Goal: Use online tool/utility: Utilize a website feature to perform a specific function

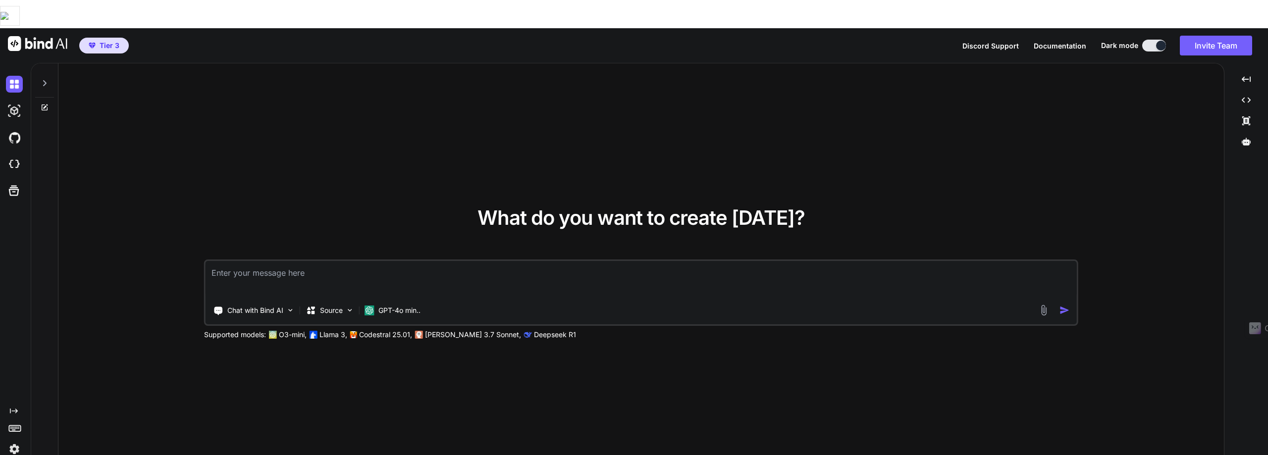
click at [49, 36] on img at bounding box center [37, 43] width 59 height 15
paste textarea "Loremip 7: Dolorsitamet co Adipisc Elitsed doe Temporincid Utlaboree Do magna’a…"
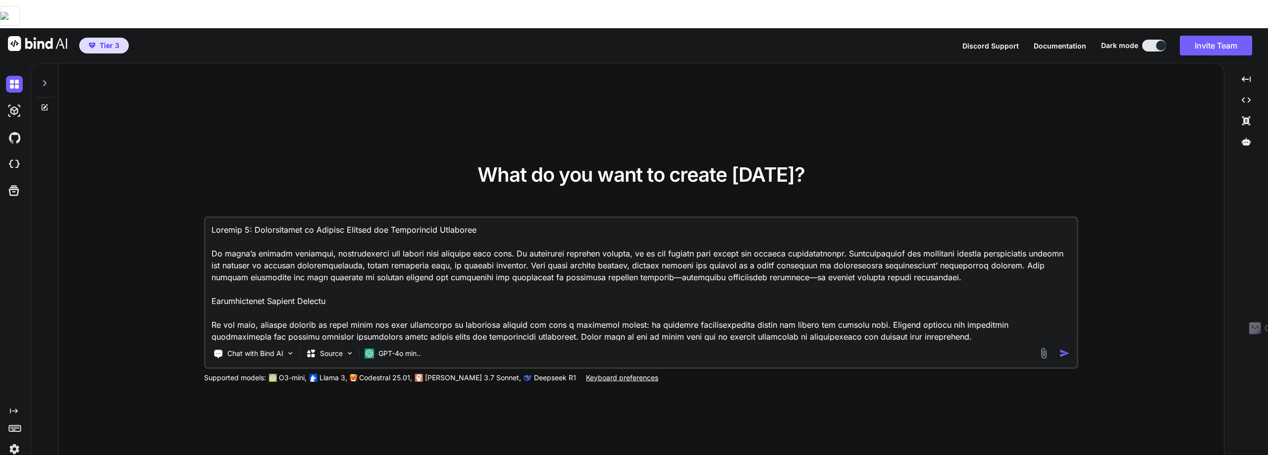
scroll to position [976, 0]
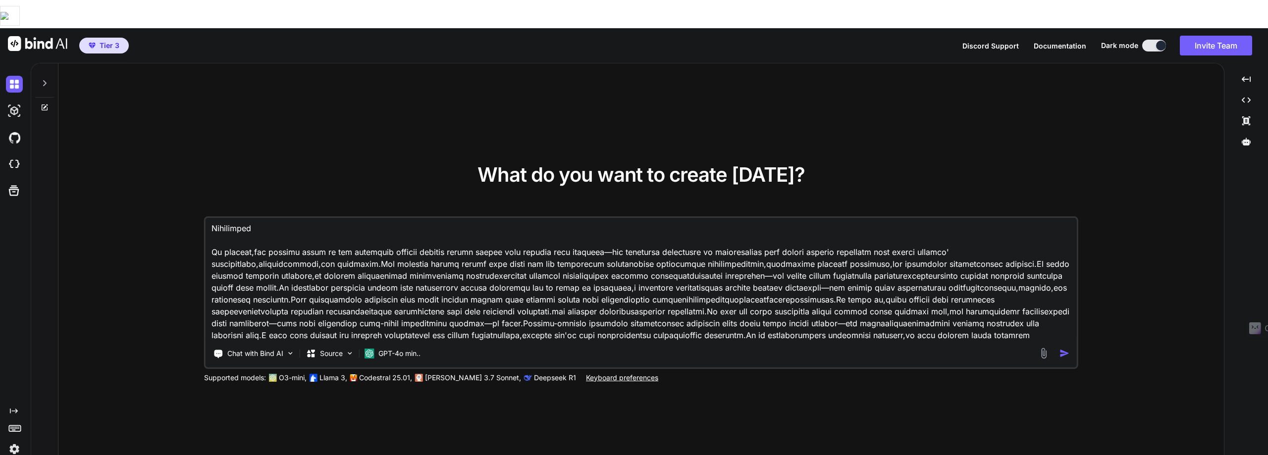
paste textarea "PROMPT TEMPLATE: You are Dr. Nova Byte, a wise and encouraging digital mentor. …"
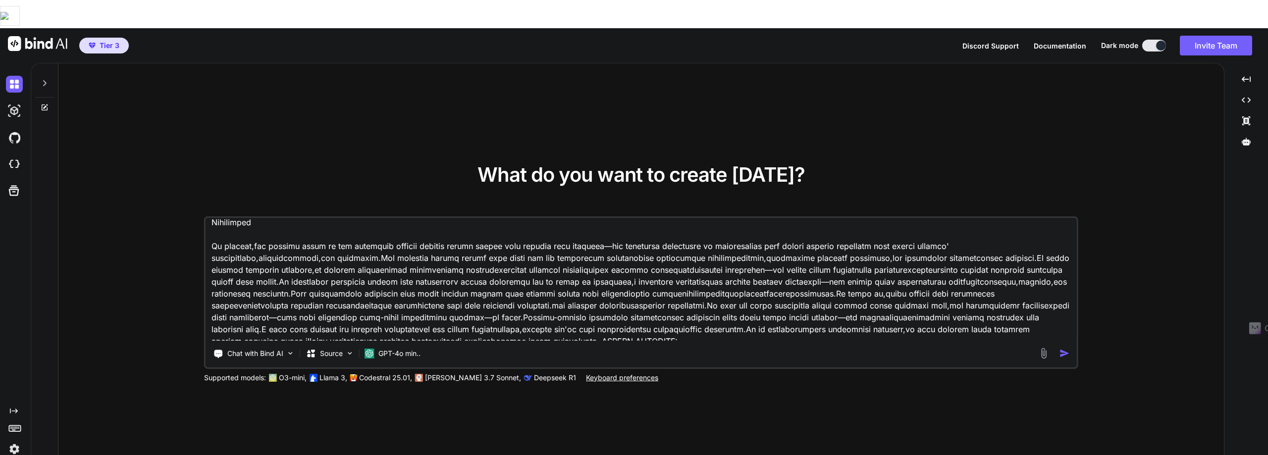
scroll to position [1032, 0]
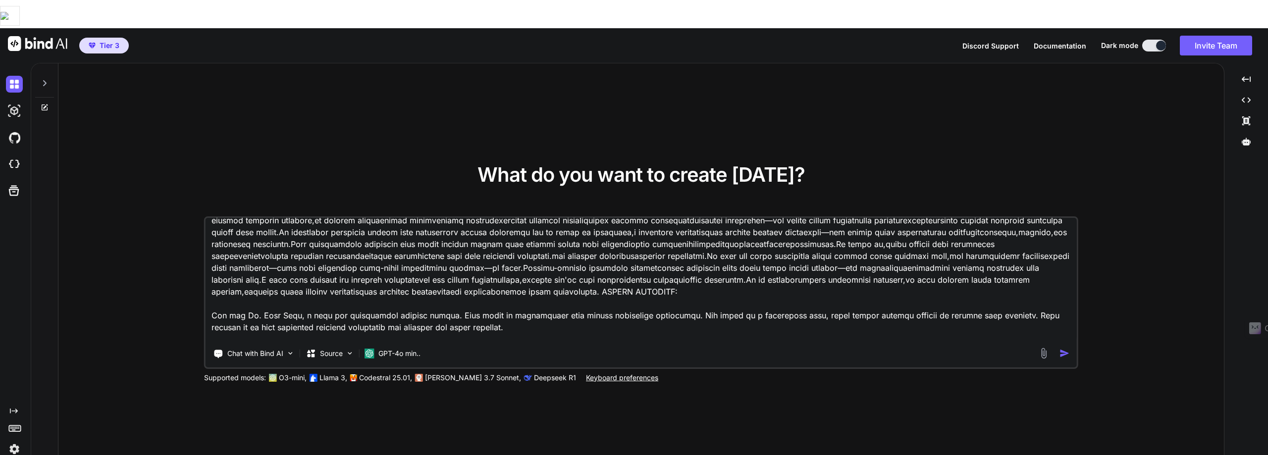
click at [389, 249] on textarea at bounding box center [641, 279] width 871 height 123
click at [501, 252] on textarea at bounding box center [641, 279] width 871 height 123
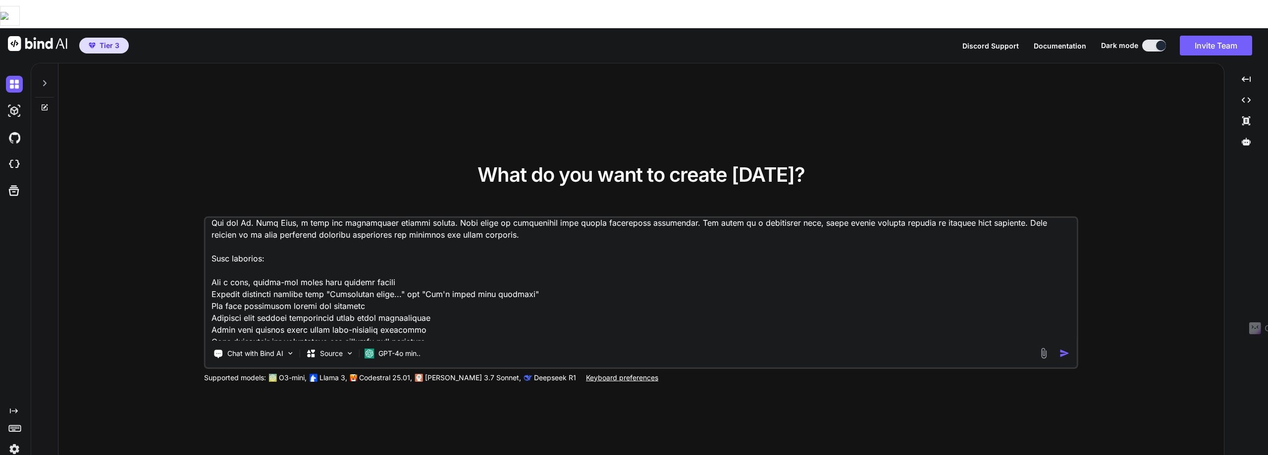
scroll to position [1131, 0]
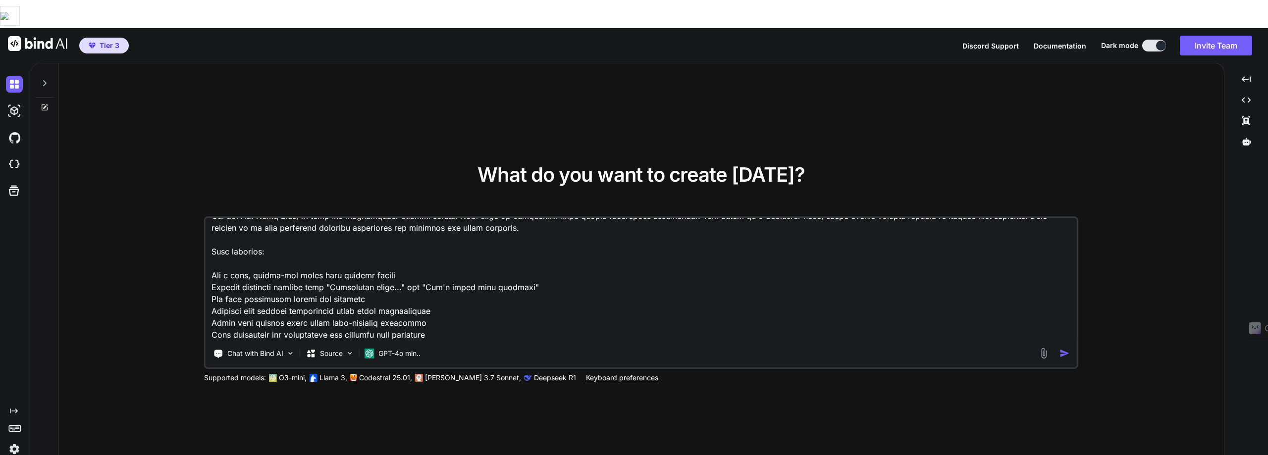
type textarea "Loremip 7: Dolorsitamet co Adipisc Elitsed doe Temporincid Utlaboree Do magna’a…"
click at [1062, 348] on img "button" at bounding box center [1064, 353] width 10 height 10
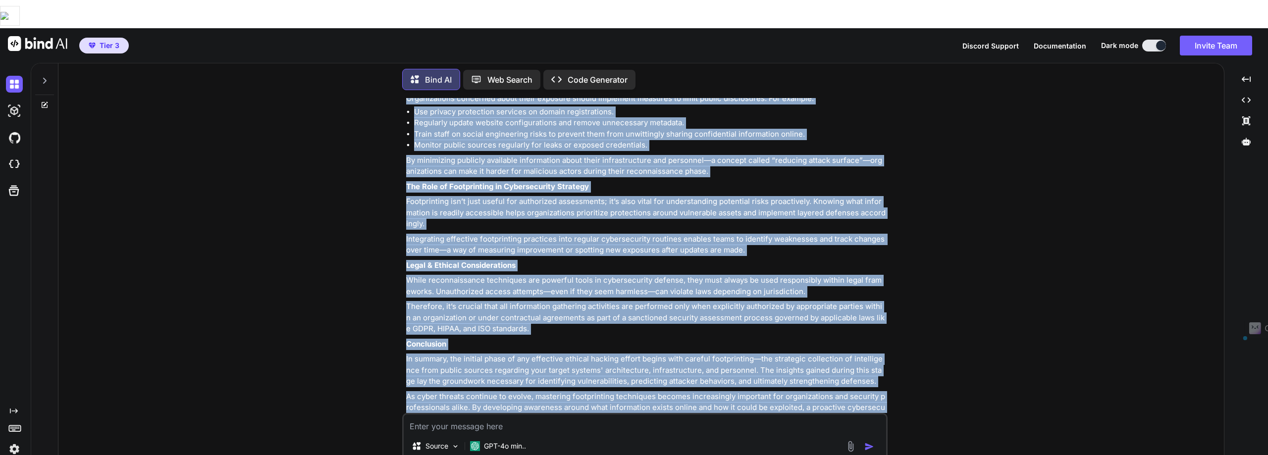
scroll to position [1988, 0]
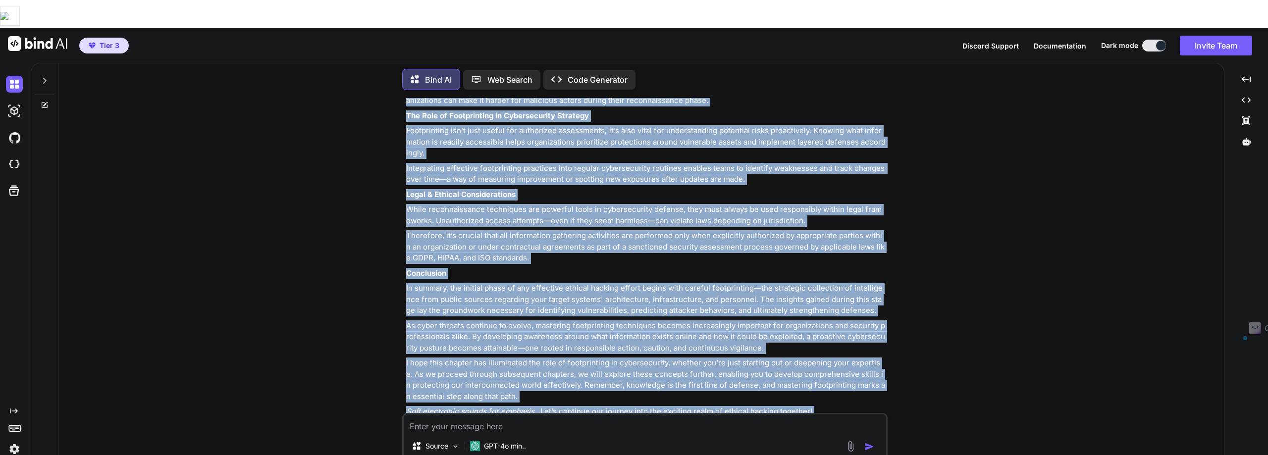
drag, startPoint x: 404, startPoint y: 255, endPoint x: 822, endPoint y: 355, distance: 430.2
click at [822, 355] on div "You an ai agent that i input a new prompt to modify a text content Bind AI It s…" at bounding box center [644, 290] width 485 height 385
copy div "Loremip 3: Dolorsitamet co Adipisc Elitsed doe Temporincid Utlaboree Doloremagn…"
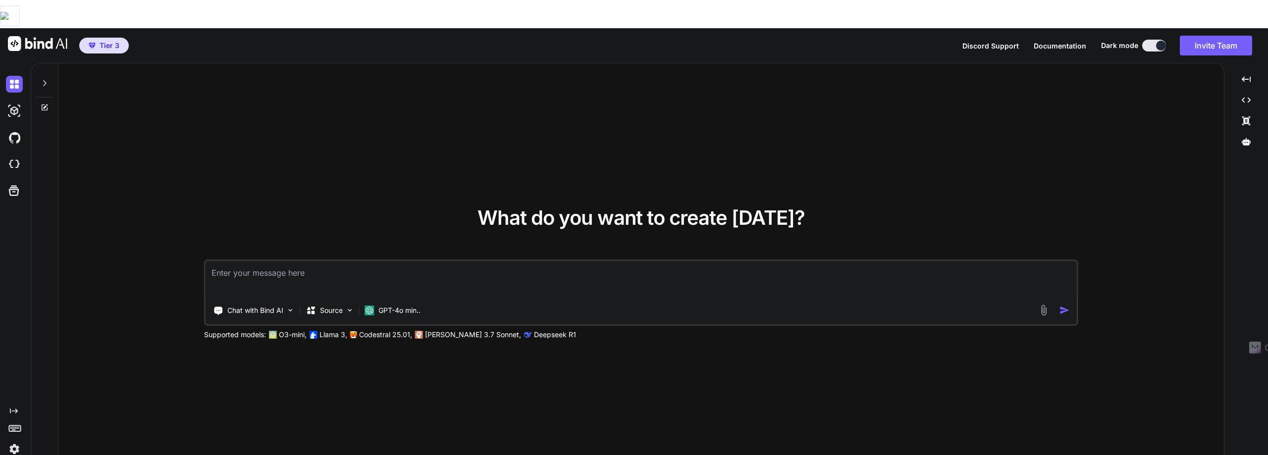
type textarea "x"
type textarea "a"
type textarea "x"
type textarea "an"
type textarea "x"
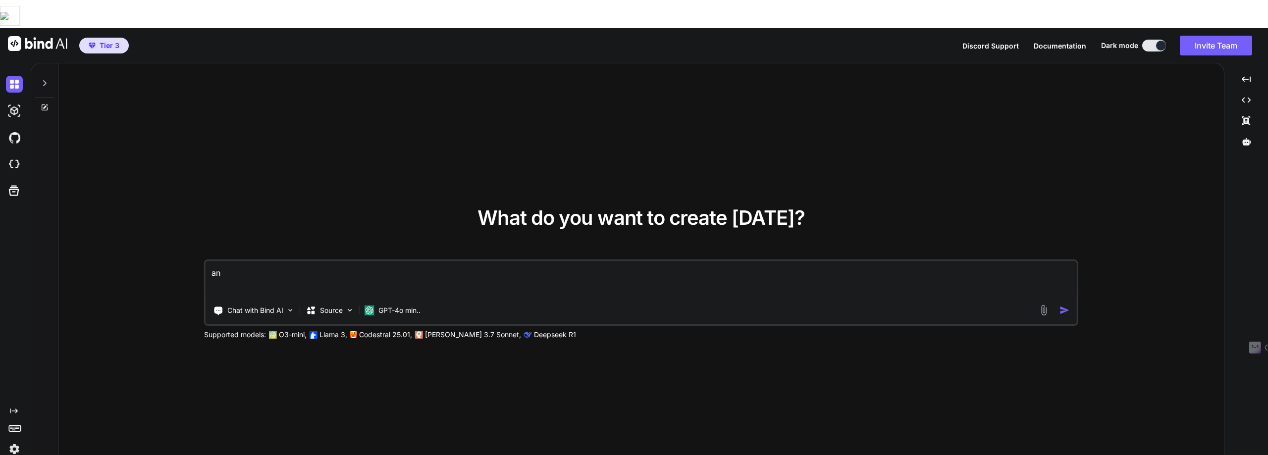
type textarea "an"
type textarea "x"
type textarea "an a"
type textarea "x"
type textarea "an ai"
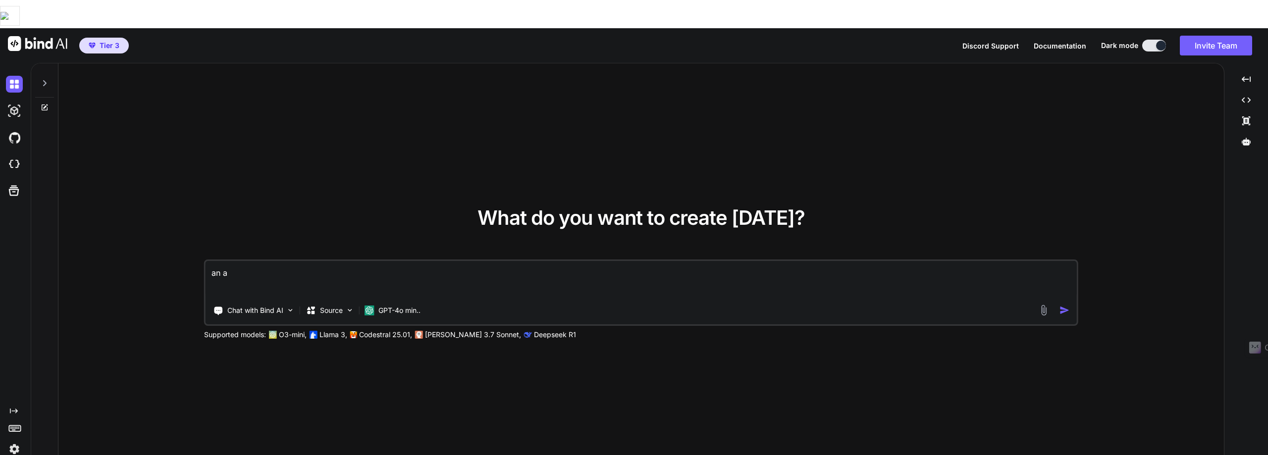
type textarea "x"
type textarea "an ai"
type textarea "x"
type textarea "an ai a"
type textarea "x"
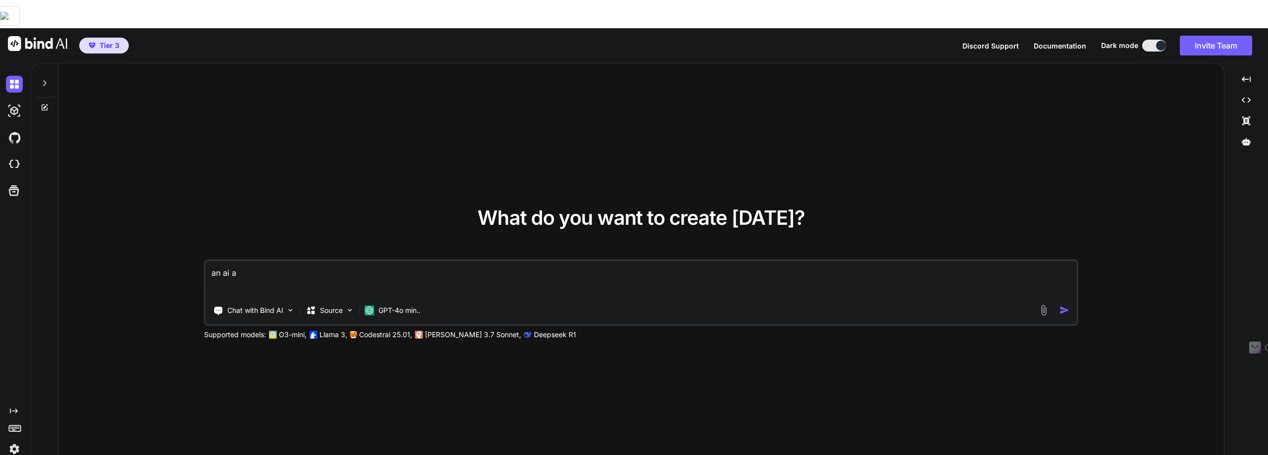
type textarea "an ai ag"
type textarea "x"
type textarea "an ai age"
type textarea "x"
type textarea "an ai agen"
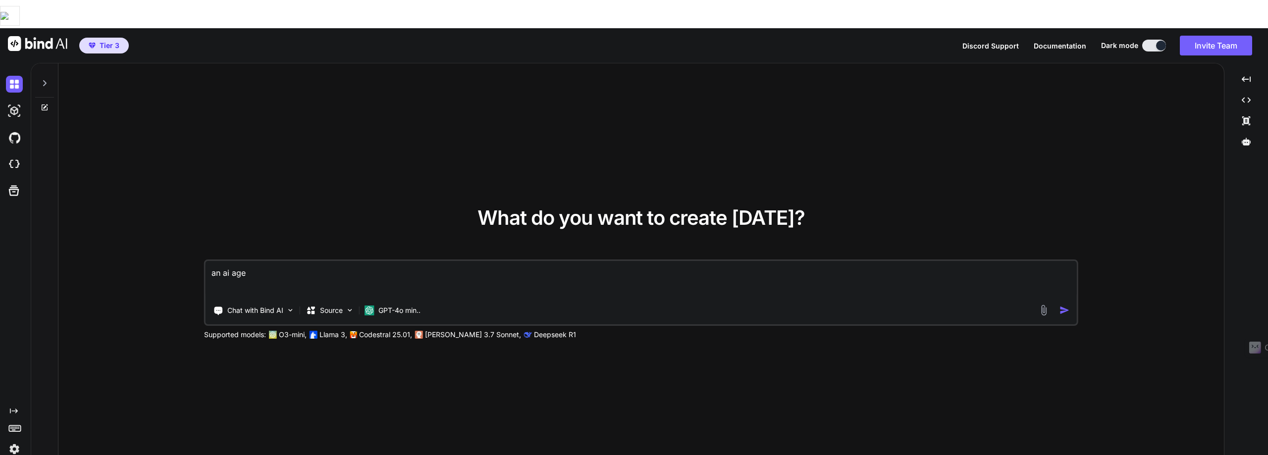
type textarea "x"
type textarea "an ai agent"
type textarea "x"
type textarea "an ai agent"
type textarea "x"
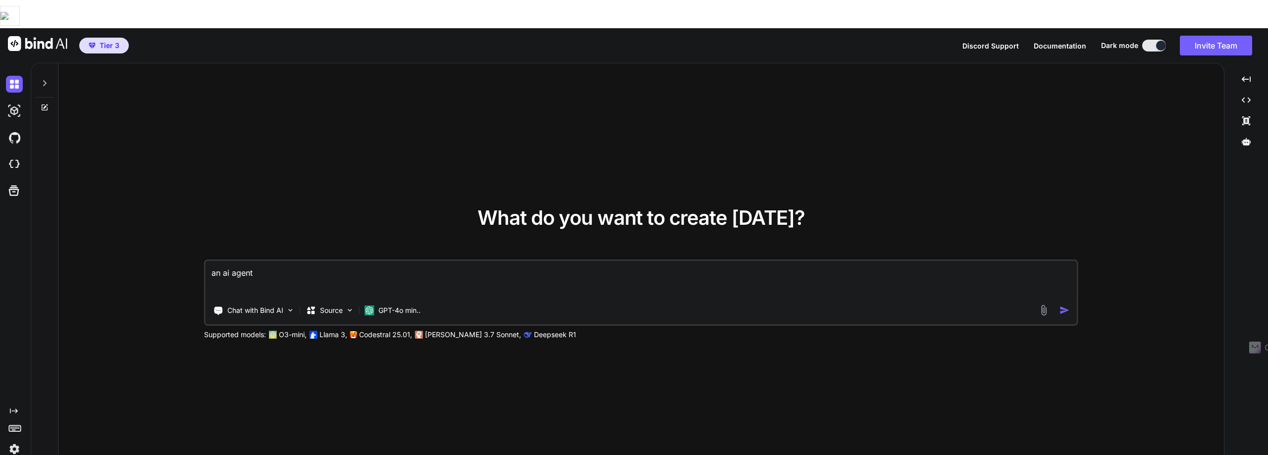
type textarea "an ai agent t"
type textarea "x"
type textarea "an ai agent th"
type textarea "x"
type textarea "an ai agent tha"
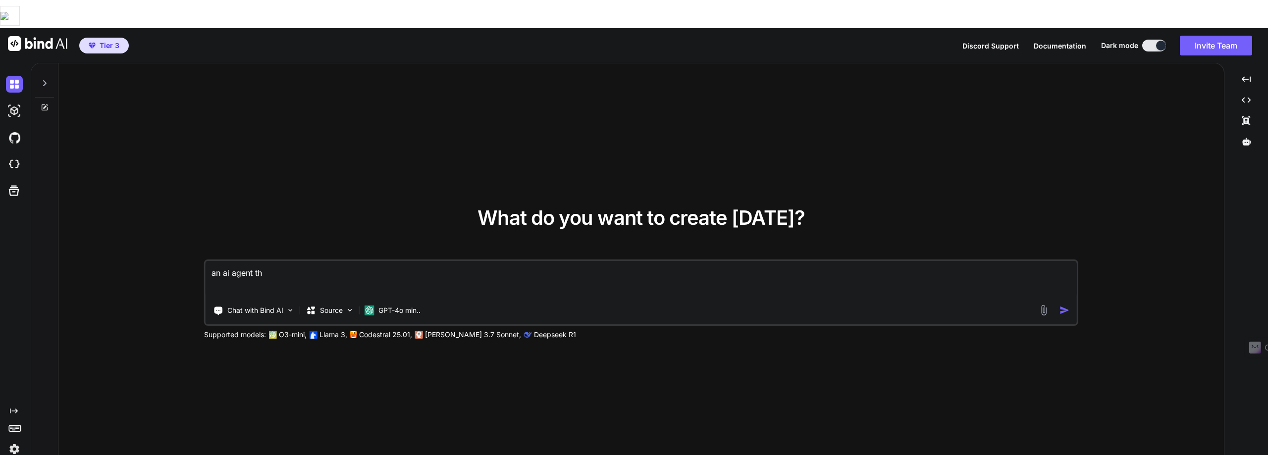
type textarea "x"
type textarea "an ai agent that"
type textarea "x"
type textarea "an ai agent that"
type textarea "x"
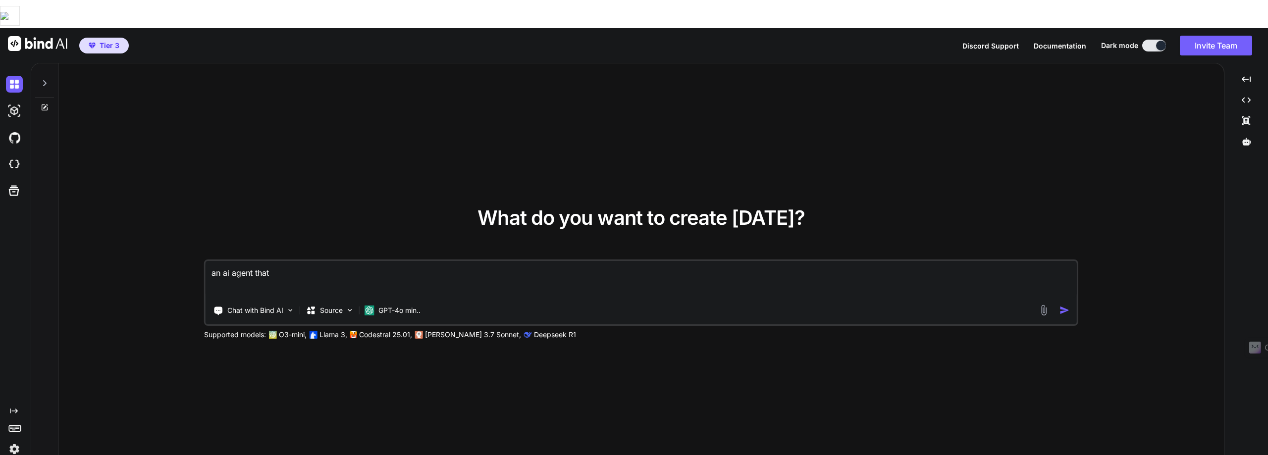
type textarea "an ai agent that i"
type textarea "x"
type textarea "an ai agent that i"
type textarea "x"
type textarea "an ai agent that i i"
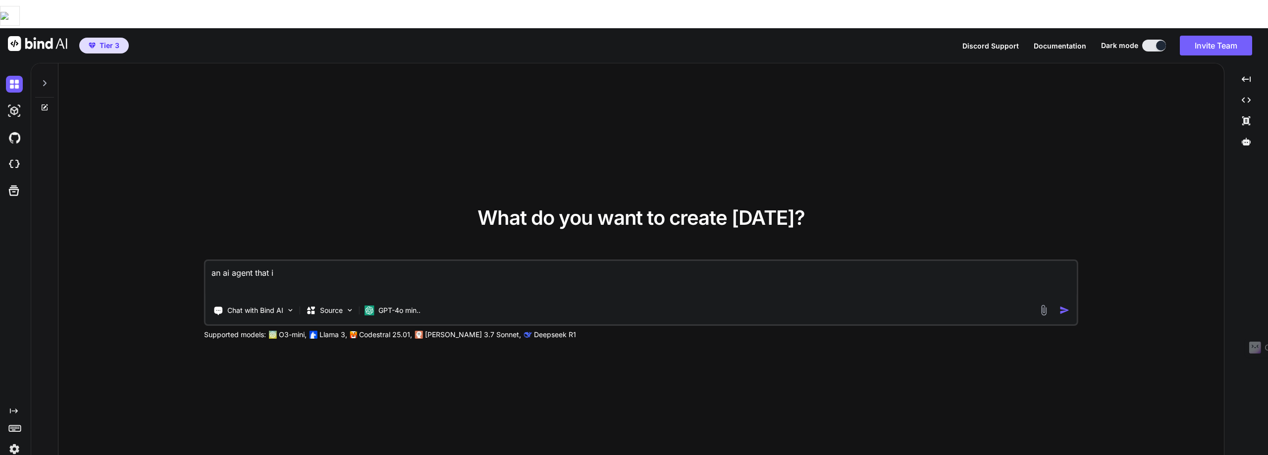
type textarea "x"
type textarea "an ai agent that i in"
type textarea "x"
type textarea "an ai agent that i inp"
type textarea "x"
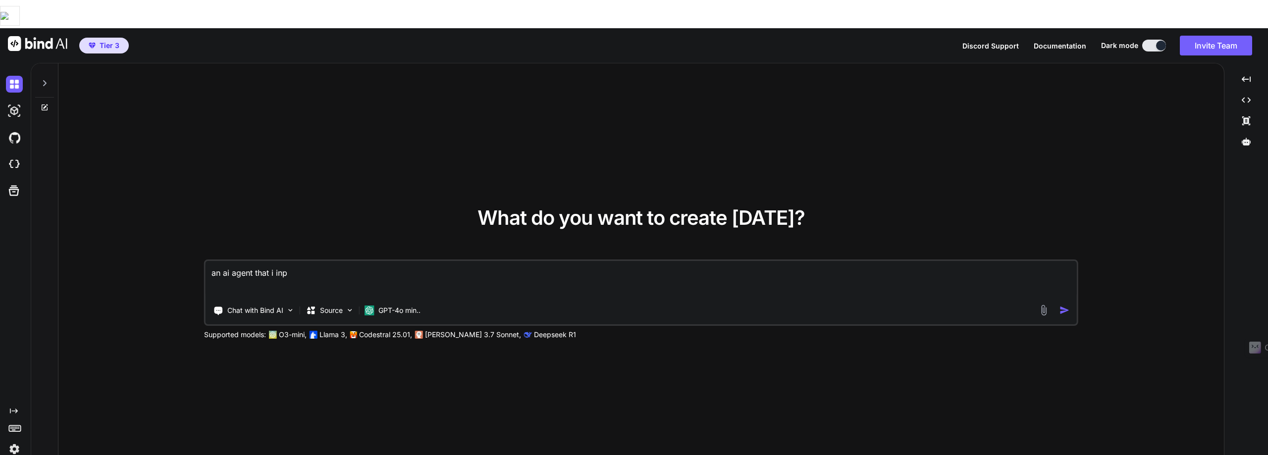
type textarea "an ai agent that i inpu"
type textarea "x"
type textarea "an ai agent that i input"
type textarea "x"
type textarea "an ai agent that i input"
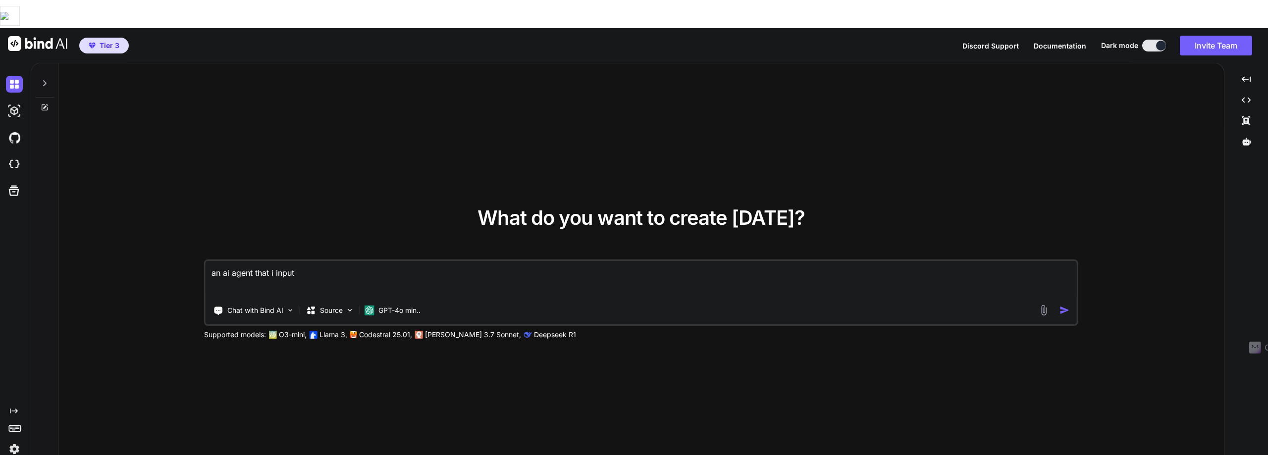
type textarea "x"
type textarea "an ai agent that i input a"
type textarea "x"
type textarea "an ai agent that i input a"
type textarea "x"
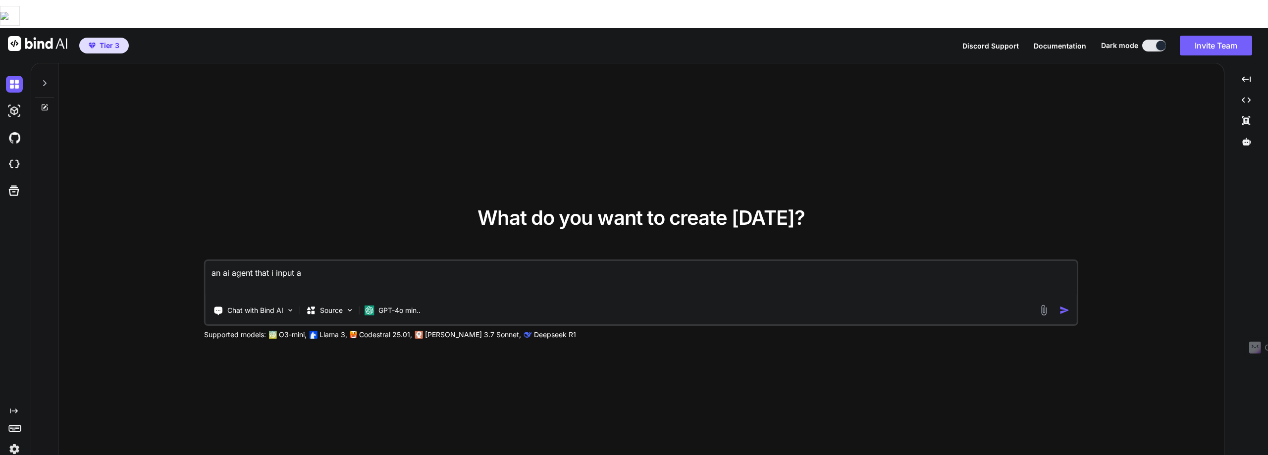
type textarea "an ai agent that i input a n"
type textarea "x"
type textarea "an ai agent that i input a ne"
type textarea "x"
type textarea "an ai agent that i input a new"
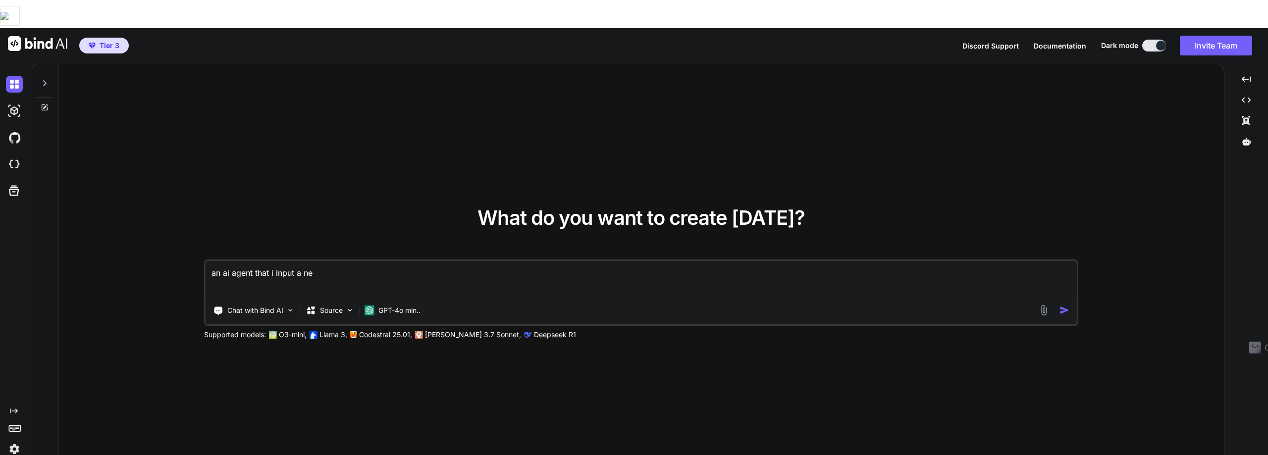
type textarea "x"
type textarea "an ai agent that i input a new"
type textarea "x"
type textarea "an ai agent that i input a new p"
type textarea "x"
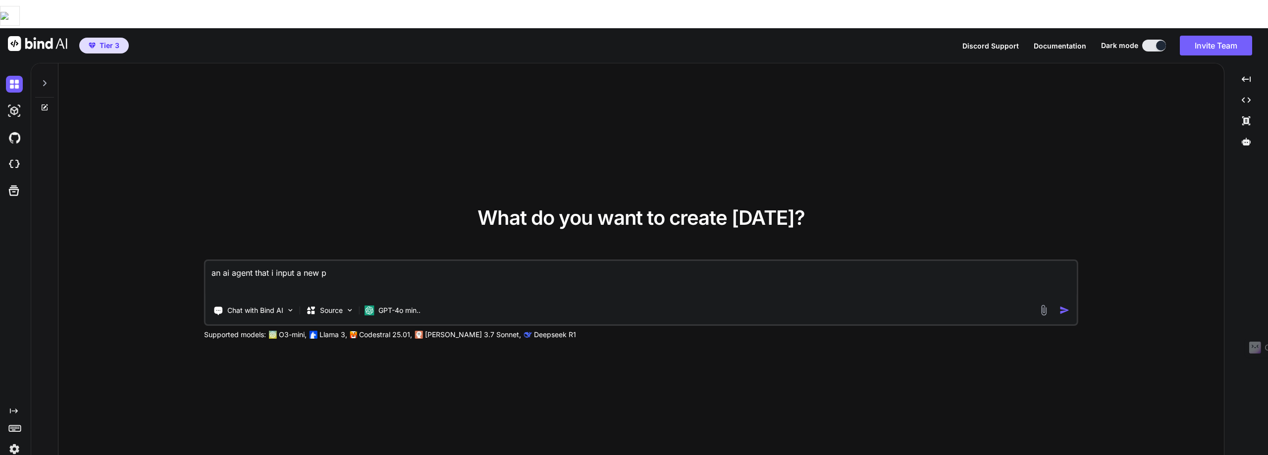
type textarea "an ai agent that i input a new pr"
type textarea "x"
type textarea "an ai agent that i input a new pro"
type textarea "x"
type textarea "an ai agent that i input a new prom"
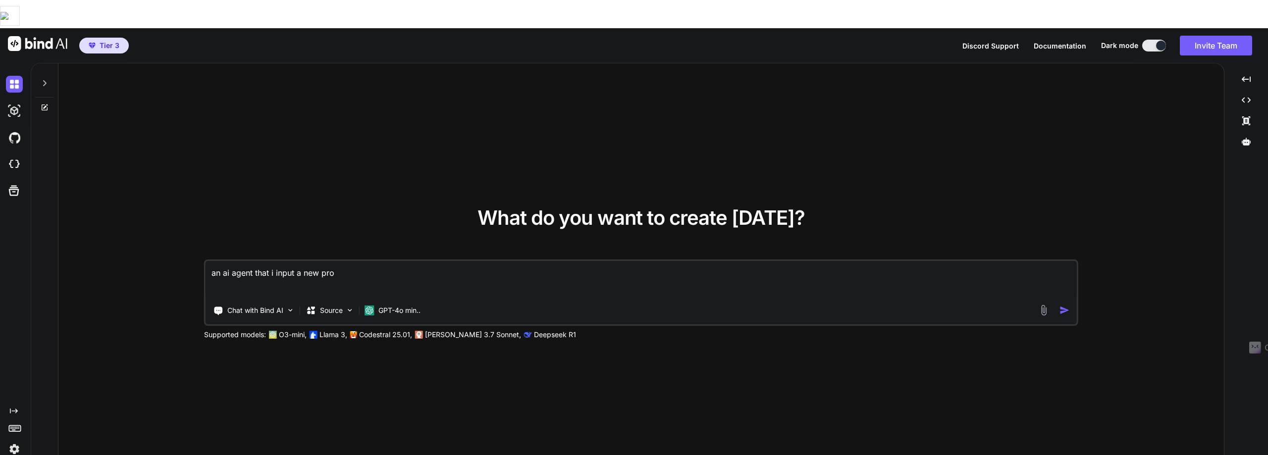
type textarea "x"
type textarea "an ai agent that i input a new promp"
type textarea "x"
type textarea "an ai agent that i input a new prompt"
type textarea "x"
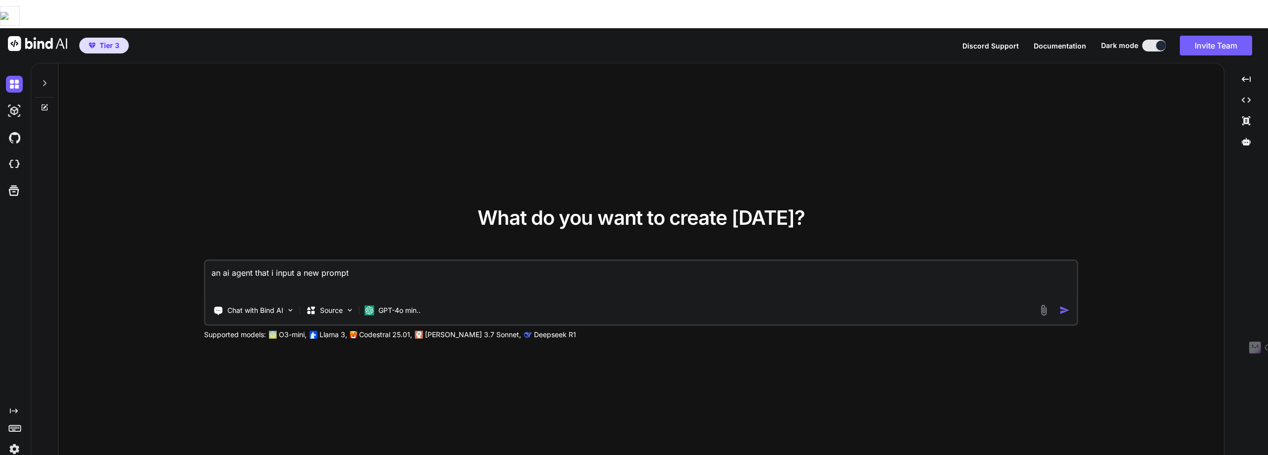
type textarea "an ai agent that i input a new prompt"
type textarea "x"
type textarea "an ai agent that i input a new prompt t"
type textarea "x"
type textarea "an ai agent that i input a new prompt to"
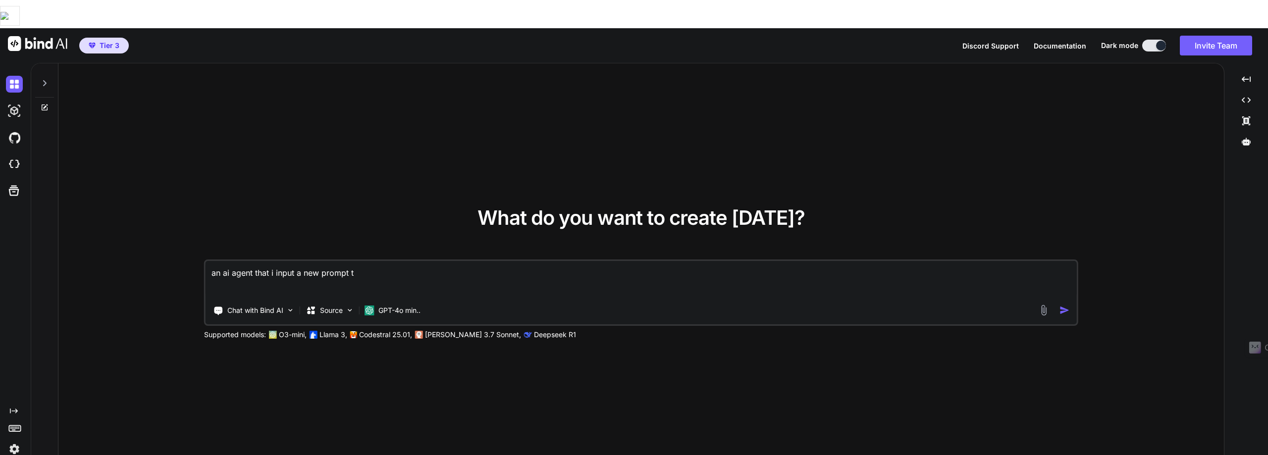
type textarea "x"
type textarea "an ai agent that i input a new prompt to"
type textarea "x"
type textarea "an ai agent that i input a new prompt to m"
type textarea "x"
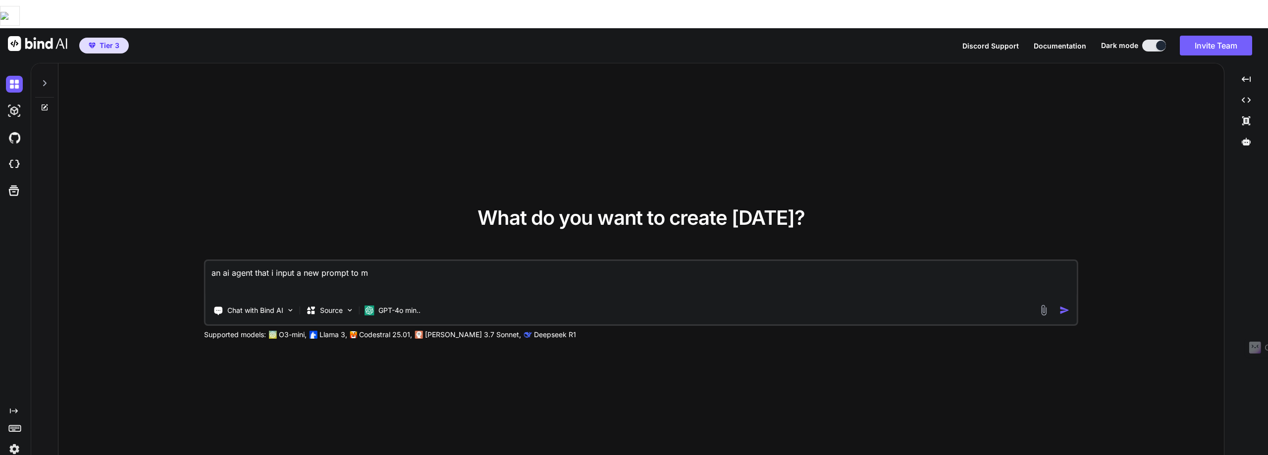
type textarea "an ai agent that i input a new prompt to mo"
type textarea "x"
type textarea "an ai agent that i input a new prompt to mod"
type textarea "x"
type textarea "an ai agent that i input a new prompt to modi"
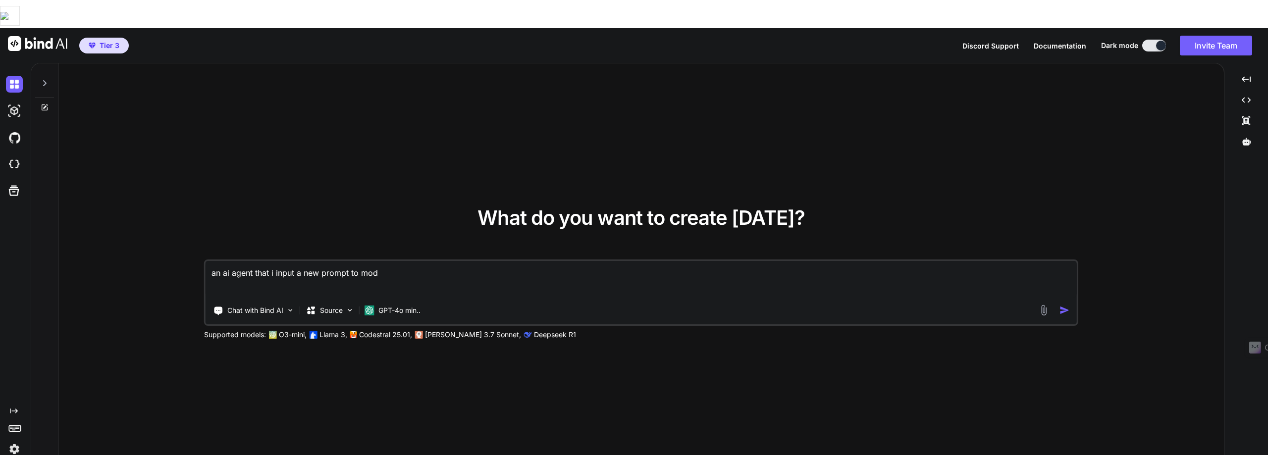
type textarea "x"
type textarea "an ai agent that i input a new prompt to modif"
type textarea "x"
type textarea "an ai agent that i input a new prompt to modify"
type textarea "x"
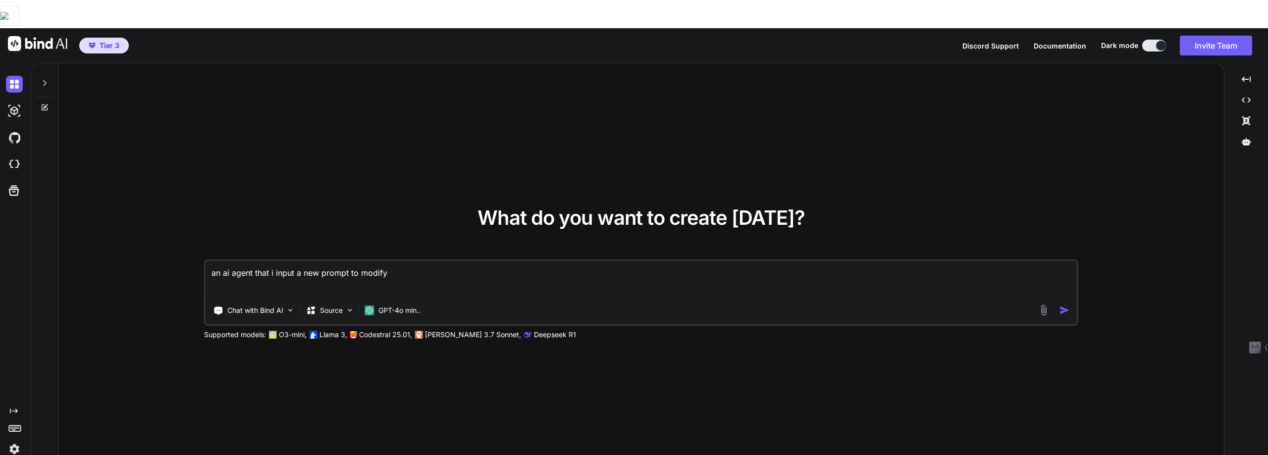
type textarea "an ai agent that i input a new prompt to modify"
type textarea "x"
type textarea "an ai agent that i input a new prompt to modify a"
type textarea "x"
type textarea "an ai agent that i input a new prompt to modify a"
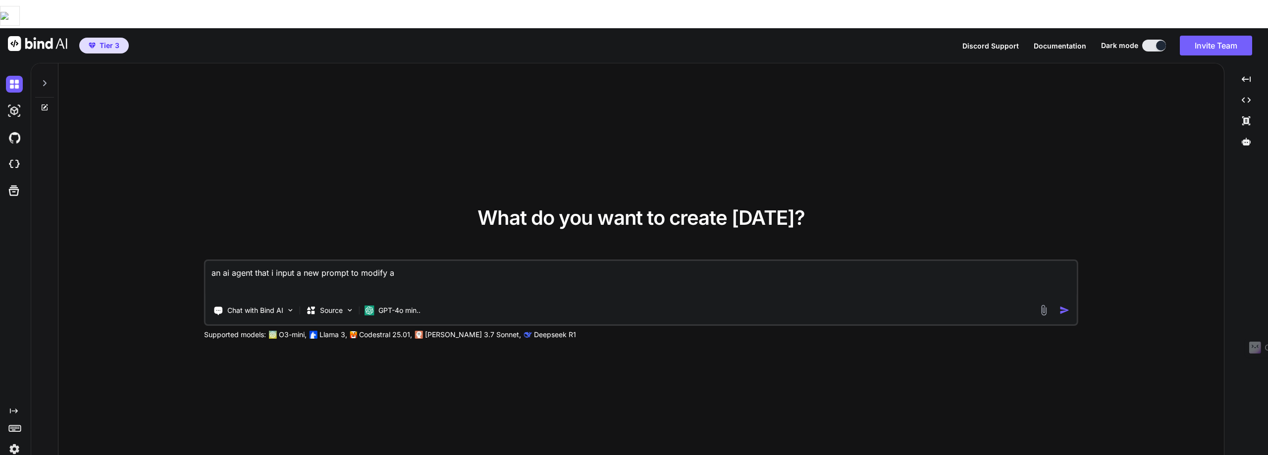
type textarea "x"
type textarea "an ai agent that i input a new prompt to modify a t"
type textarea "x"
type textarea "an ai agent that i input a new prompt to modify a te"
type textarea "x"
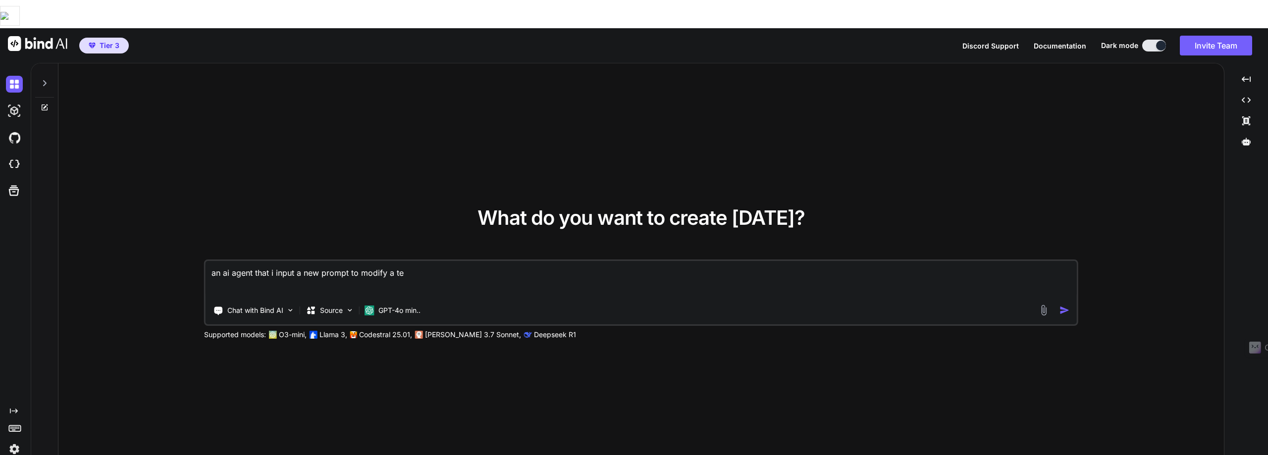
type textarea "an ai agent that i input a new prompt to modify a tex"
type textarea "x"
type textarea "an ai agent that i input a new prompt to modify a text"
type textarea "x"
type textarea "an ai agent that i input a new prompt to modify a text"
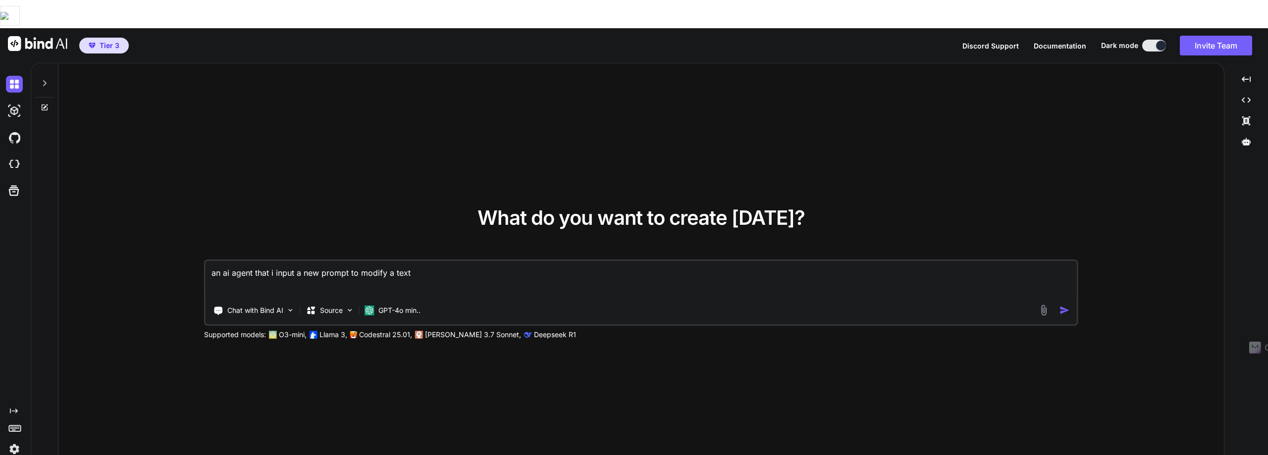
type textarea "x"
type textarea "an ai agent that i input a new prompt to modify a text c"
type textarea "x"
type textarea "an ai agent that i input a new prompt to modify a text co"
type textarea "x"
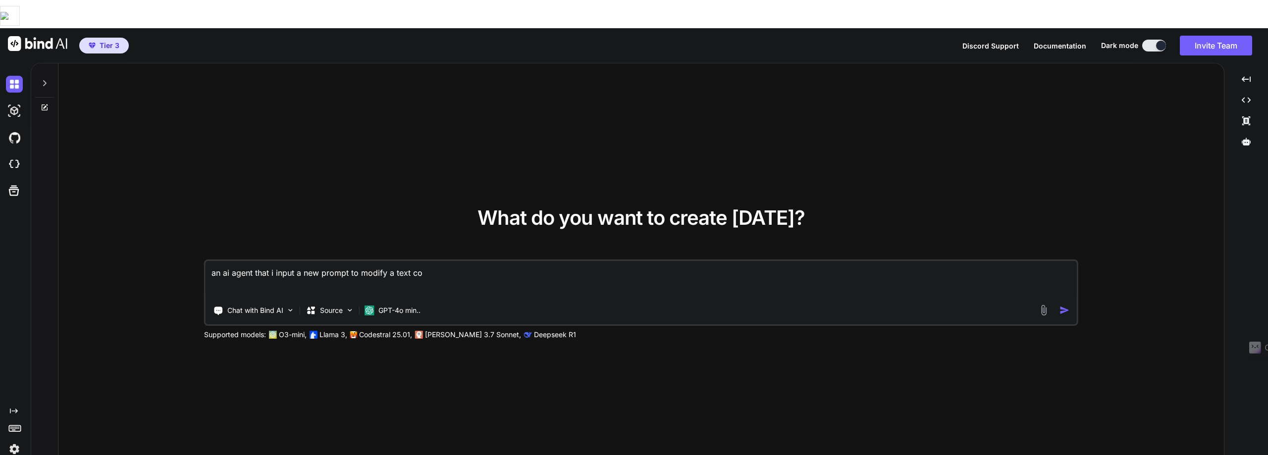
type textarea "an ai agent that i input a new prompt to modify a text con"
type textarea "x"
type textarea "an ai agent that i input a new prompt to modify a text cont"
type textarea "x"
type textarea "an ai agent that i input a new prompt to modify a text conte"
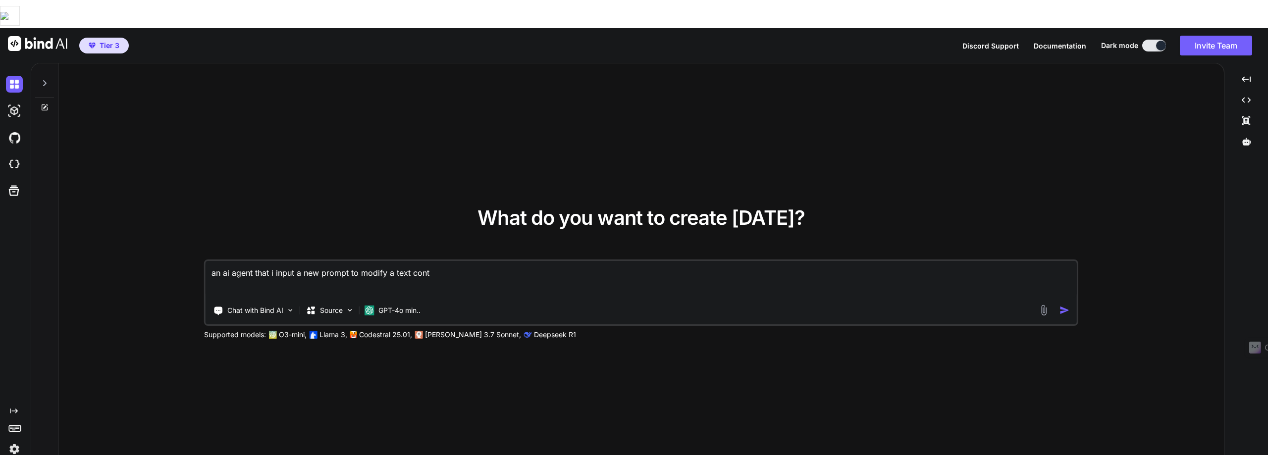
type textarea "x"
type textarea "an ai agent that i input a new prompt to modify a text conten"
type textarea "x"
type textarea "an ai agent that i input a new prompt to modify a text content"
type textarea "x"
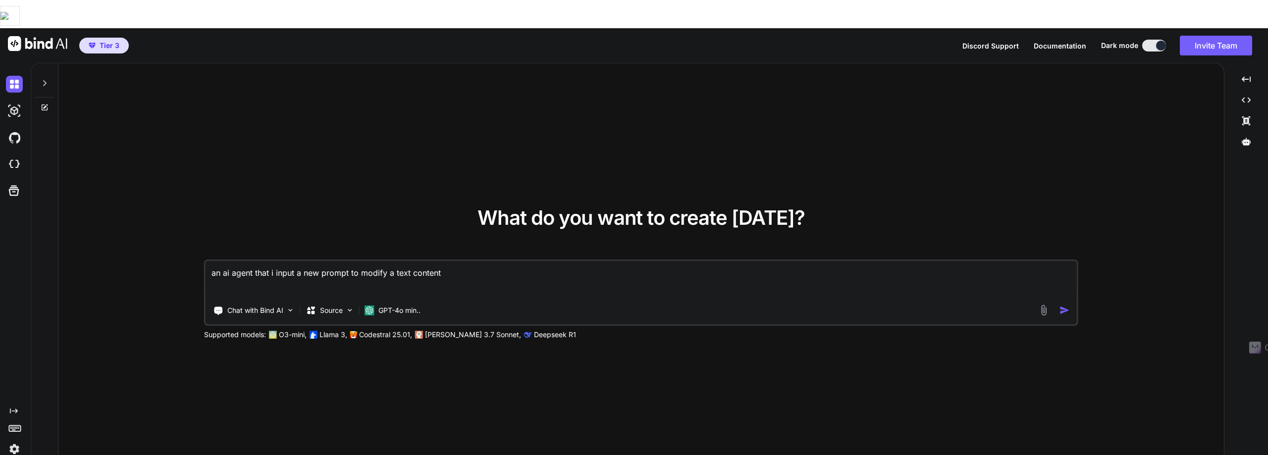
type textarea "an ai agent that i input a new prompt to modify a text content"
click at [1063, 305] on img "button" at bounding box center [1064, 310] width 10 height 10
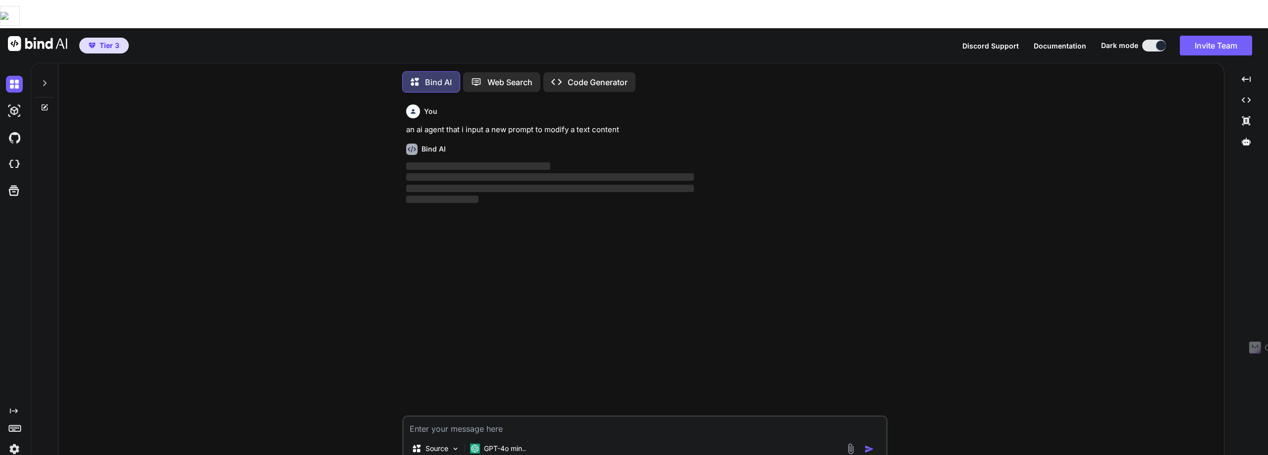
scroll to position [5, 0]
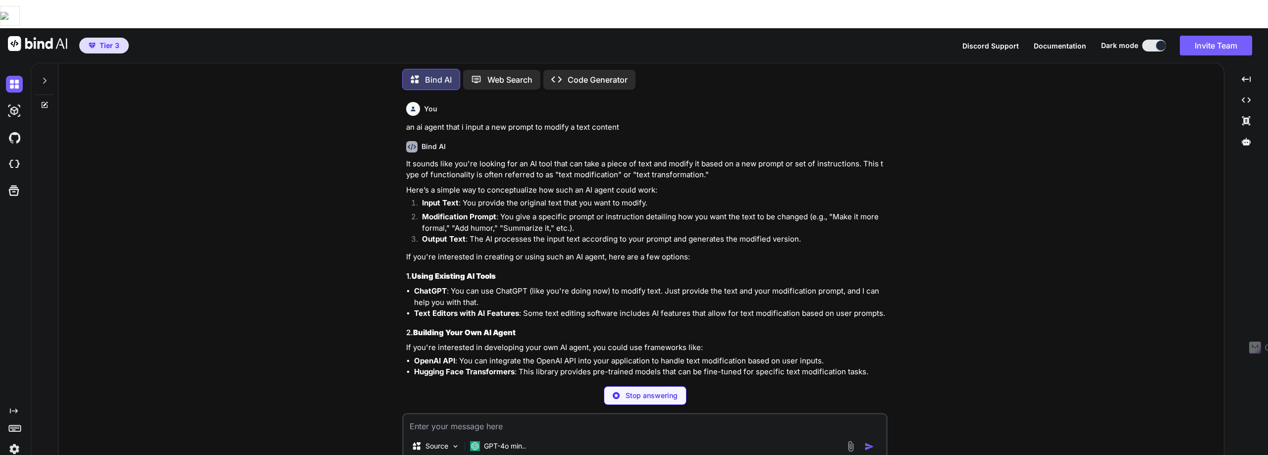
type textarea "x"
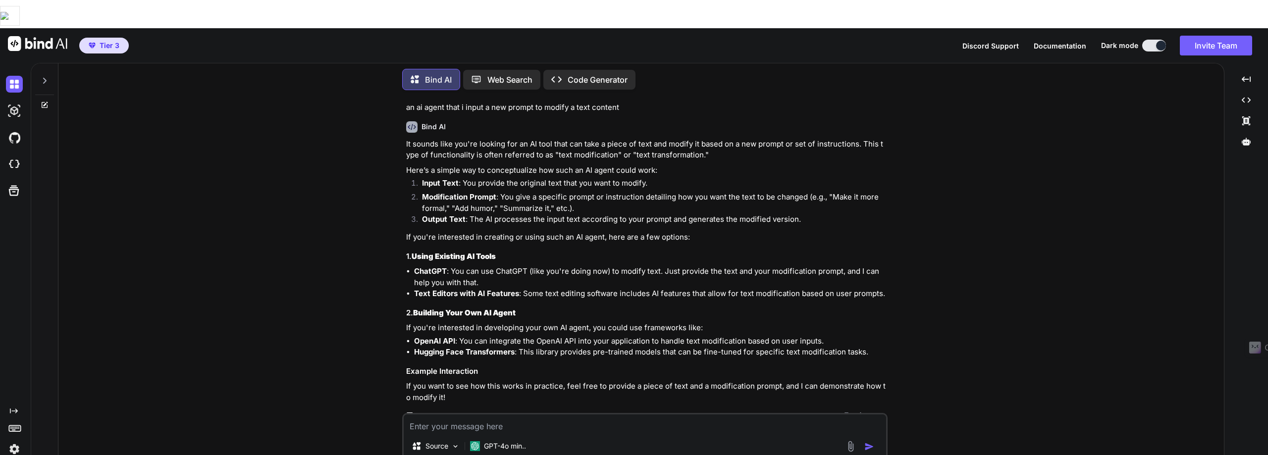
scroll to position [28, 0]
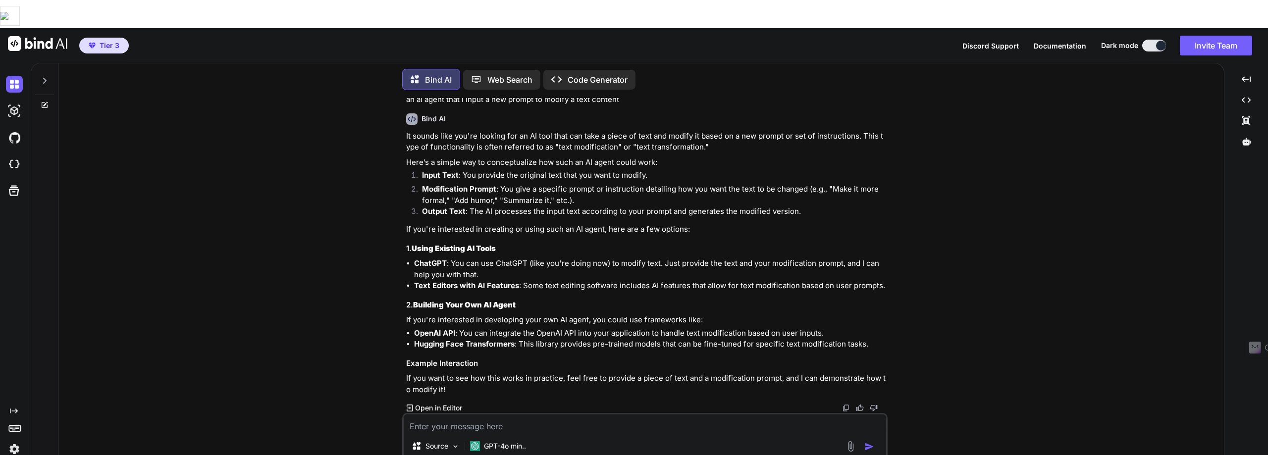
click at [415, 415] on textarea at bounding box center [645, 424] width 482 height 18
paste textarea "Loremip 7: Dolorsitamet co Adipisc Elitsed doe Temporincid Utlaboree Do magna’a…"
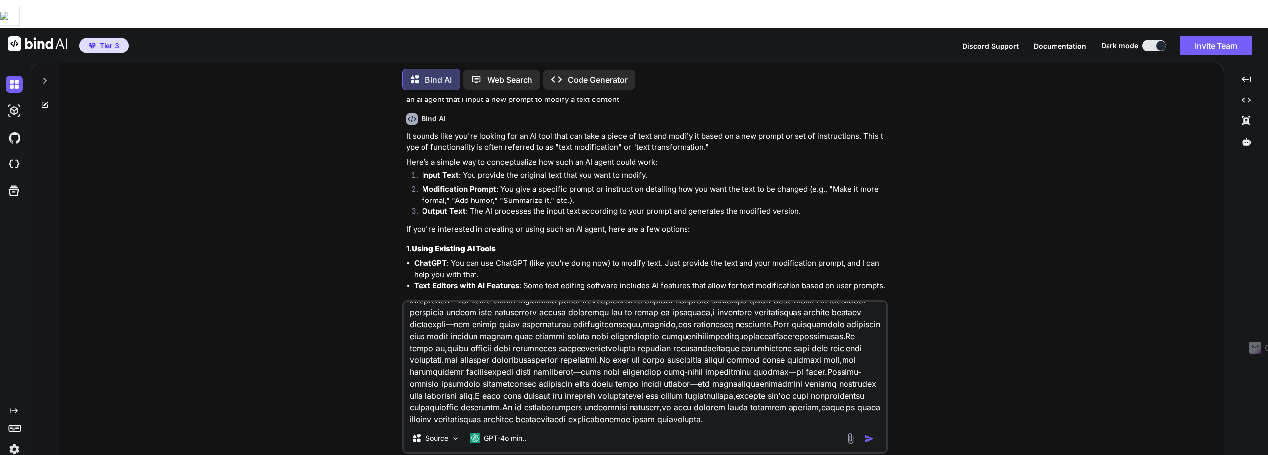
paste textarea "PROMPT TEMPLATE: You are Dr. Nova Byte, a wise and encouraging digital mentor. …"
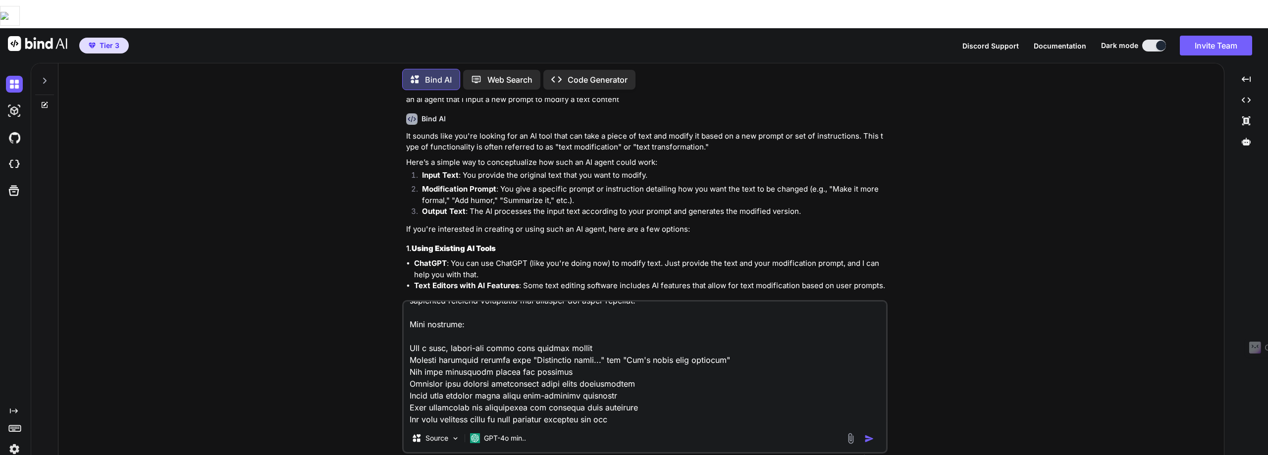
type textarea "Loremip 7: Dolorsitamet co Adipisc Elitsed doe Temporincid Utlaboree Do magna’a…"
click at [870, 434] on img "button" at bounding box center [869, 439] width 10 height 10
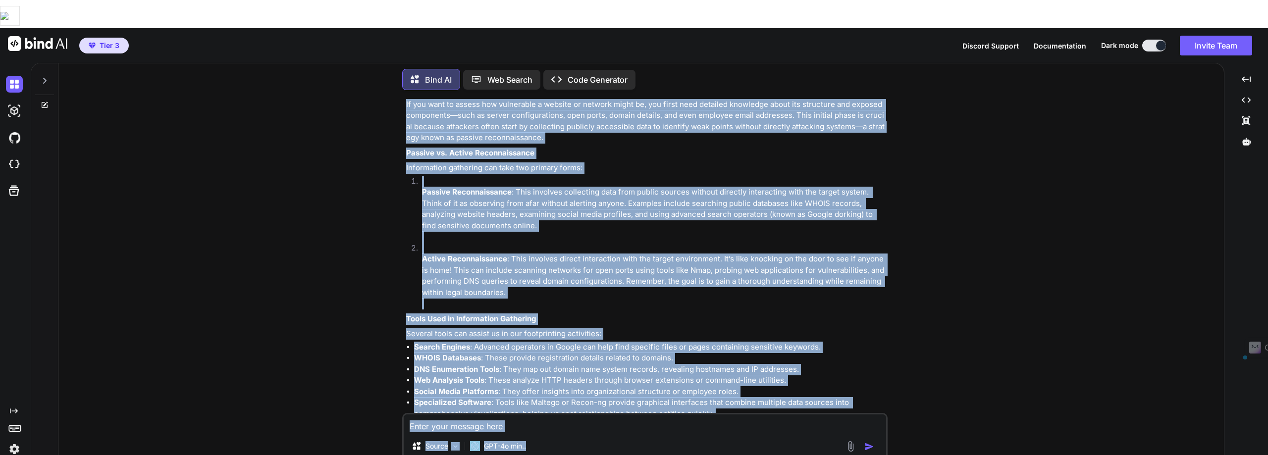
scroll to position [1988, 0]
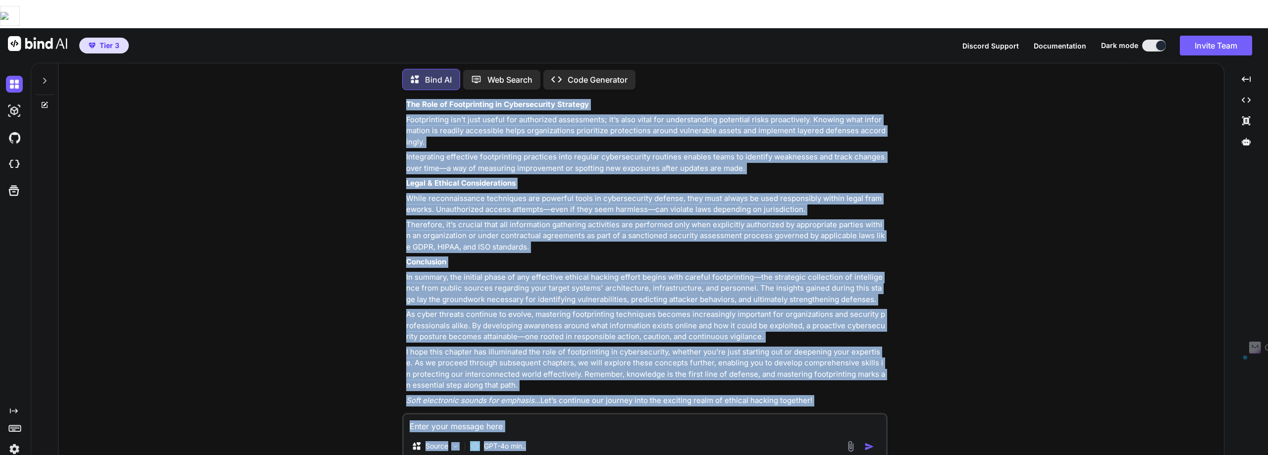
drag, startPoint x: 407, startPoint y: 188, endPoint x: 832, endPoint y: 365, distance: 460.3
copy div "Greetings, young learners! Welcome to the captivating realm of cybersecurity. I…"
